Goal: Navigation & Orientation: Find specific page/section

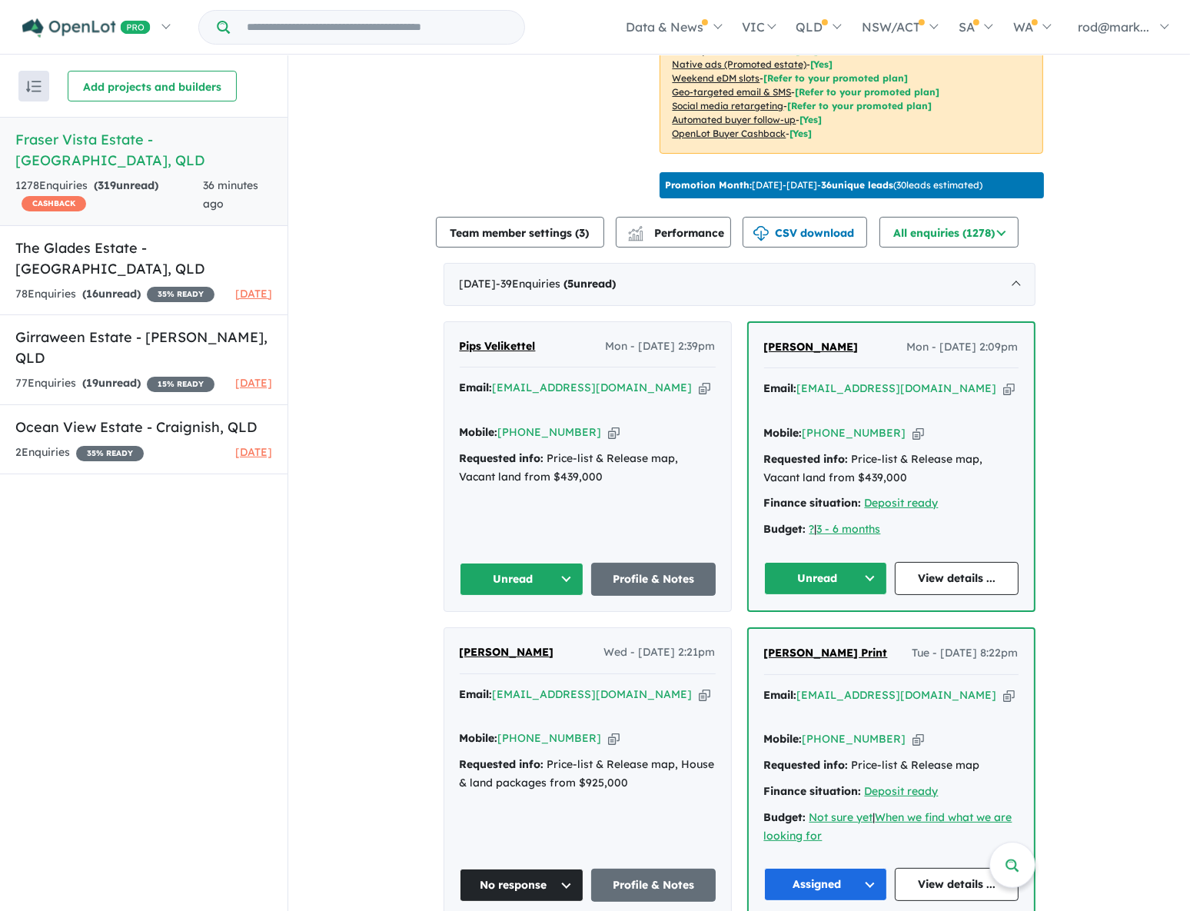
scroll to position [139, 0]
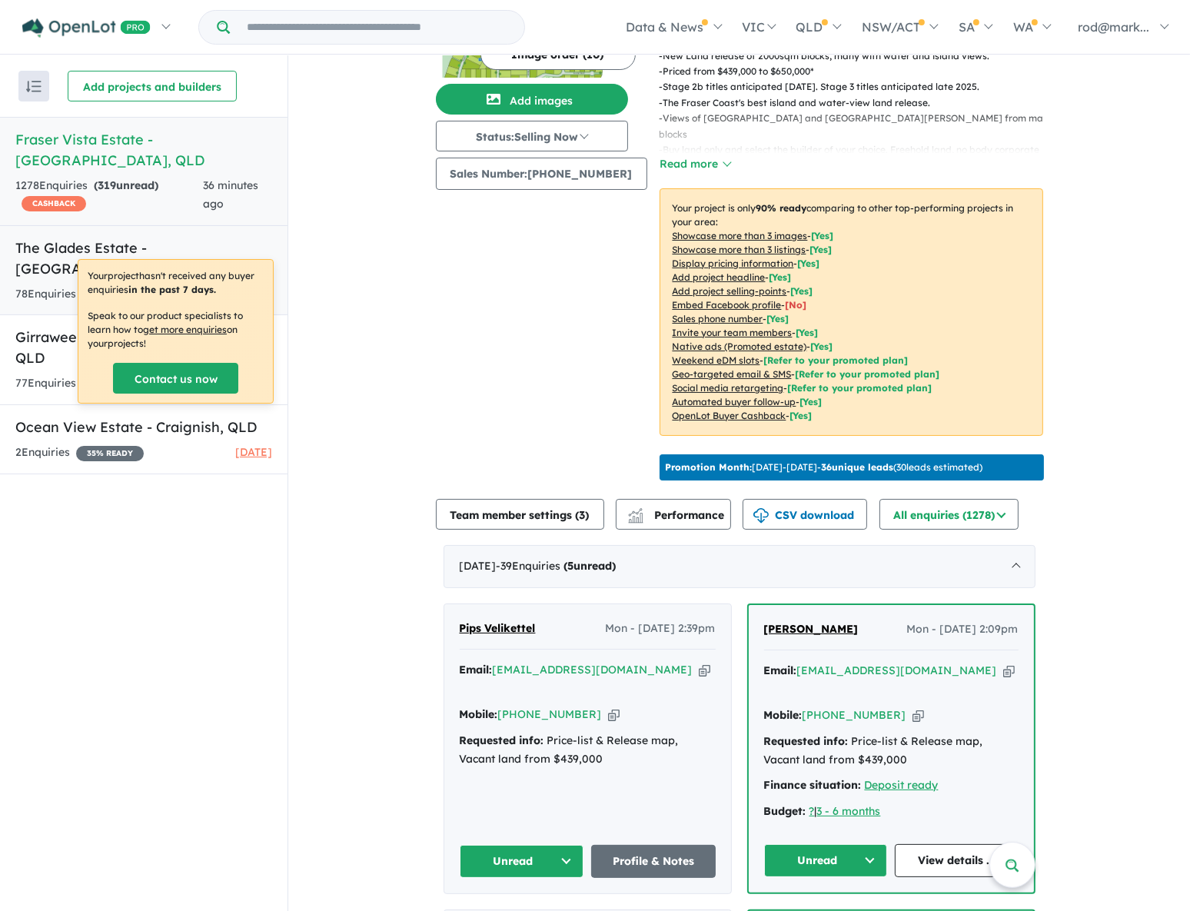
click at [158, 238] on h5 "The Glades Estate - [GEOGRAPHIC_DATA] , [GEOGRAPHIC_DATA]" at bounding box center [143, 259] width 257 height 42
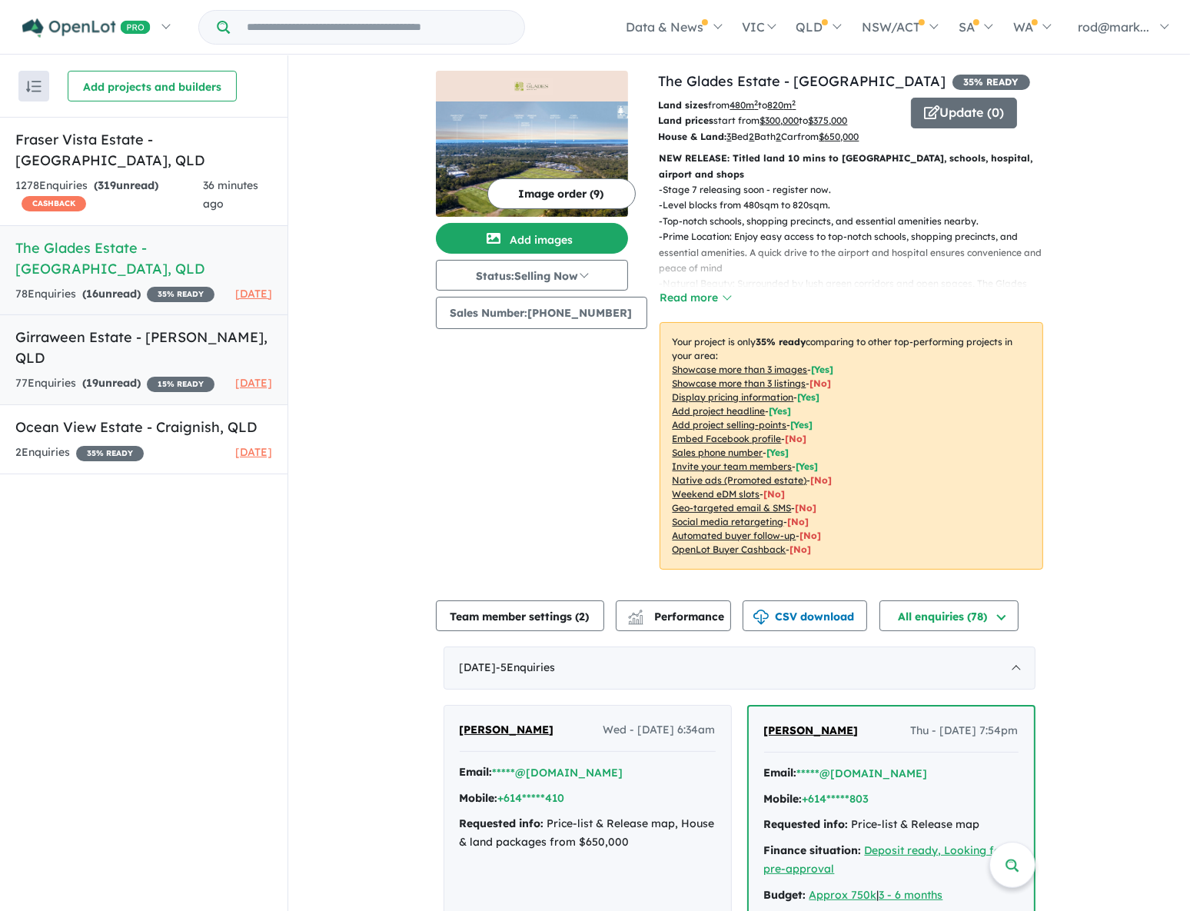
click at [48, 327] on h5 "Girraween Estate - [PERSON_NAME] , [GEOGRAPHIC_DATA]" at bounding box center [143, 348] width 257 height 42
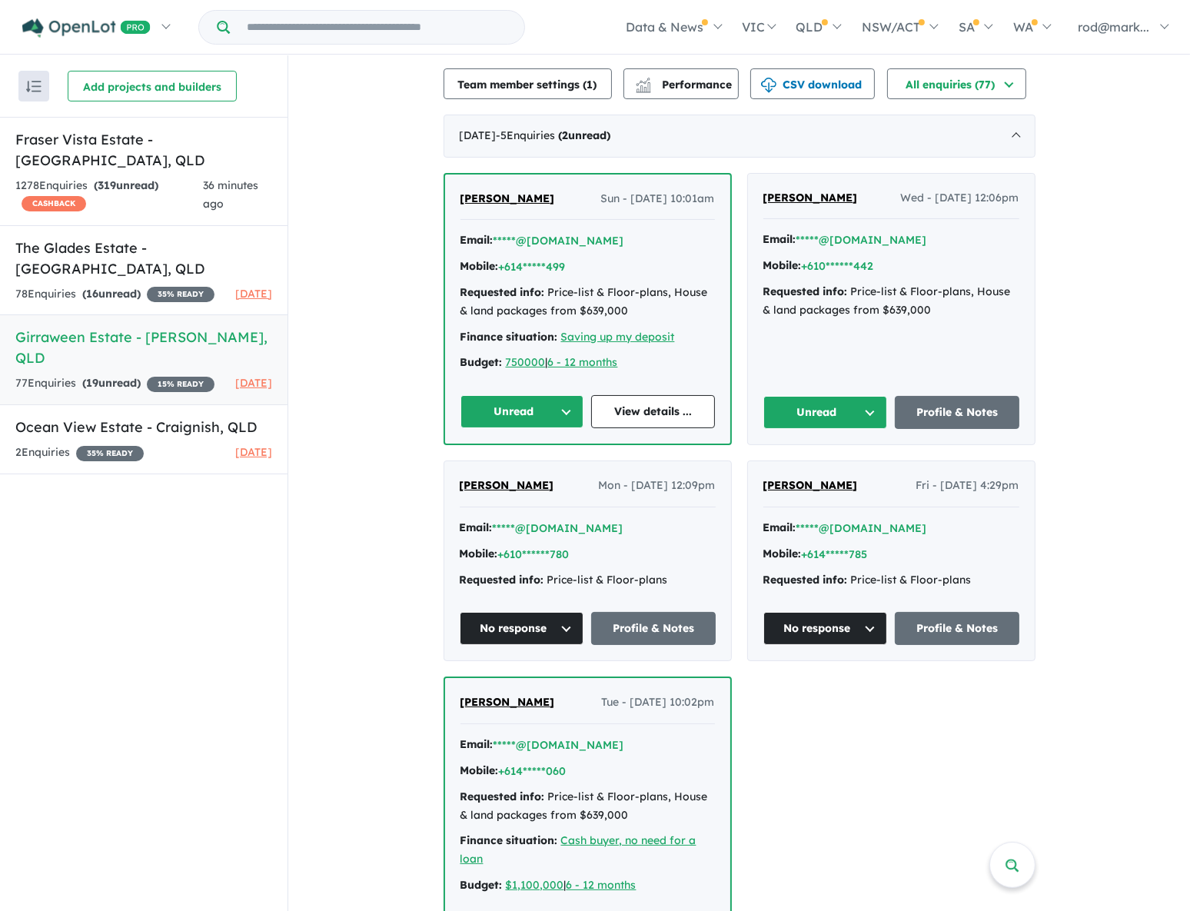
scroll to position [349, 0]
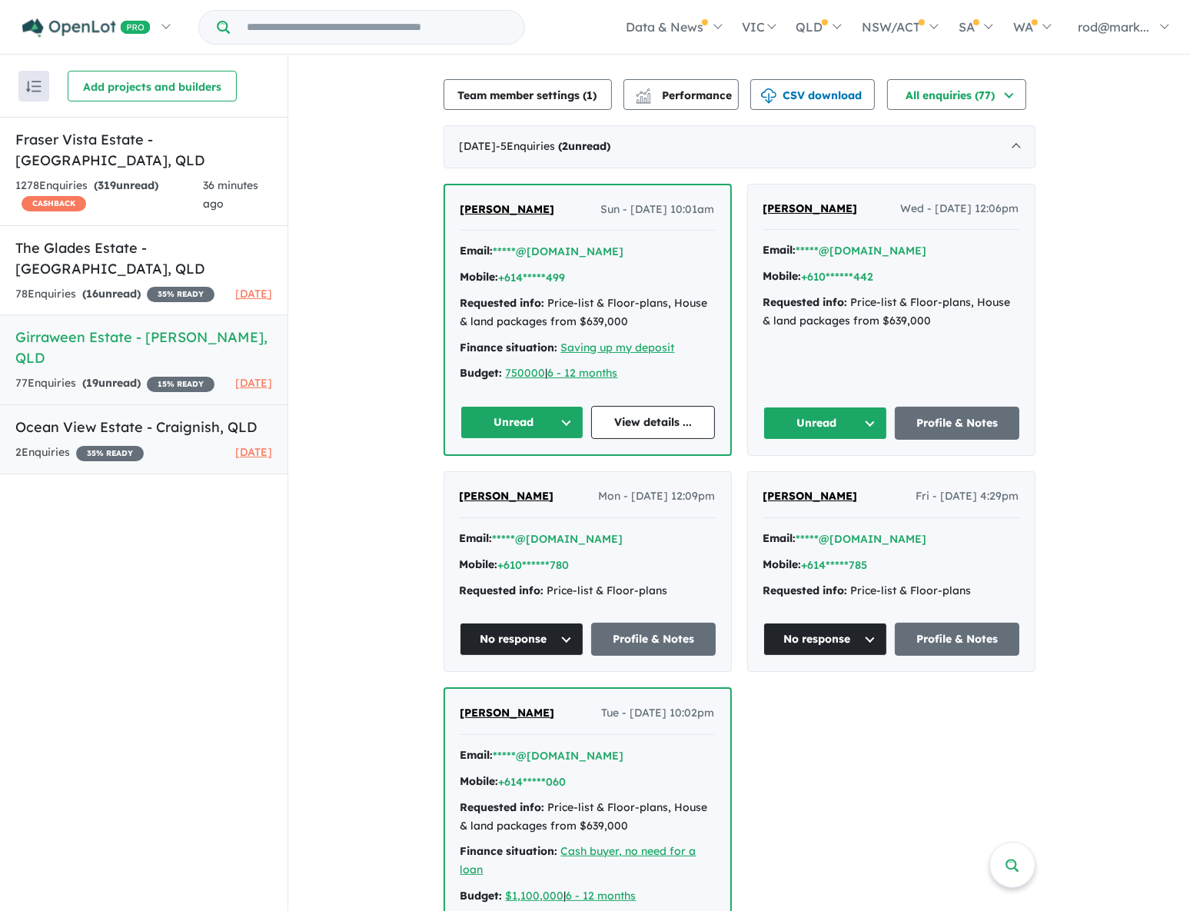
click at [60, 417] on h5 "Ocean View Estate - [GEOGRAPHIC_DATA] , [GEOGRAPHIC_DATA]" at bounding box center [143, 427] width 257 height 21
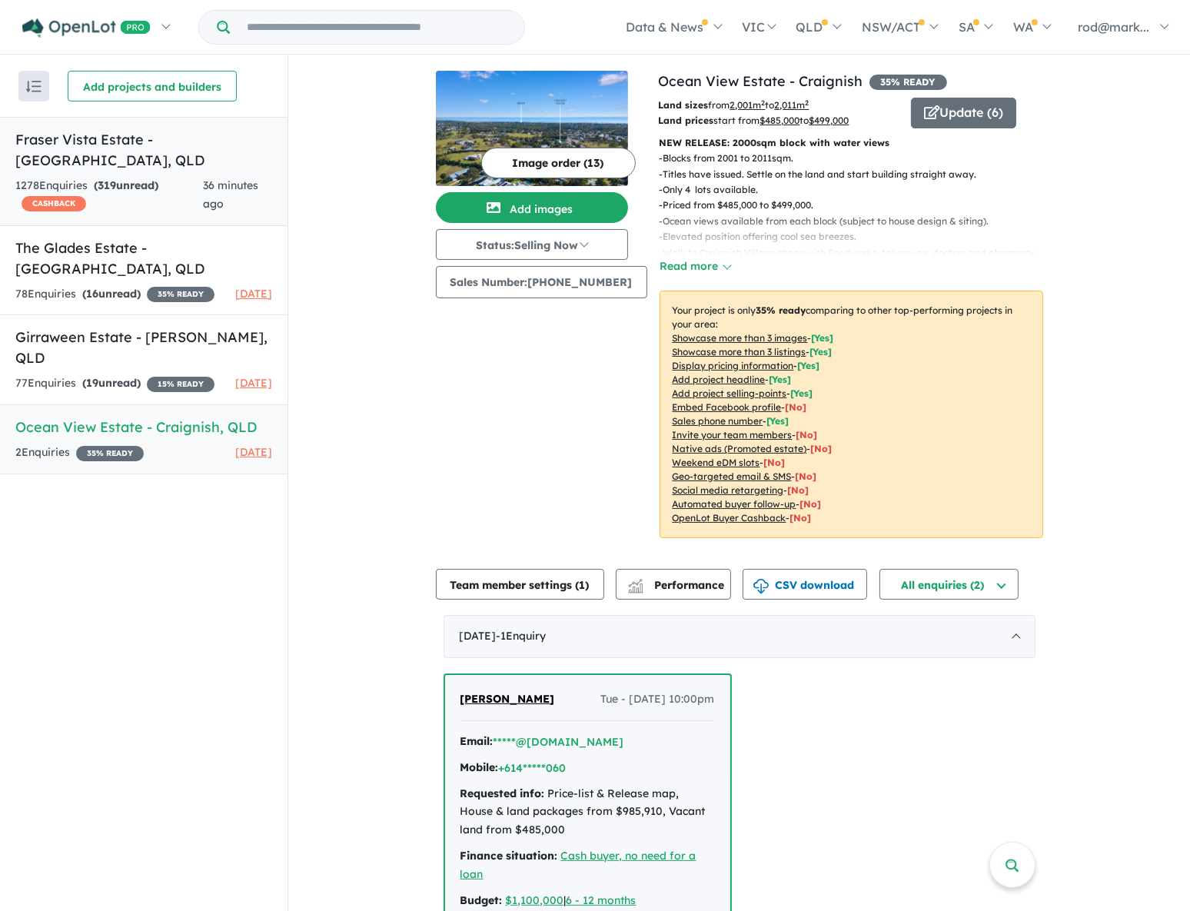
click at [85, 135] on h5 "Fraser Vista Estate - [GEOGRAPHIC_DATA] , [GEOGRAPHIC_DATA]" at bounding box center [143, 150] width 257 height 42
